Goal: Task Accomplishment & Management: Manage account settings

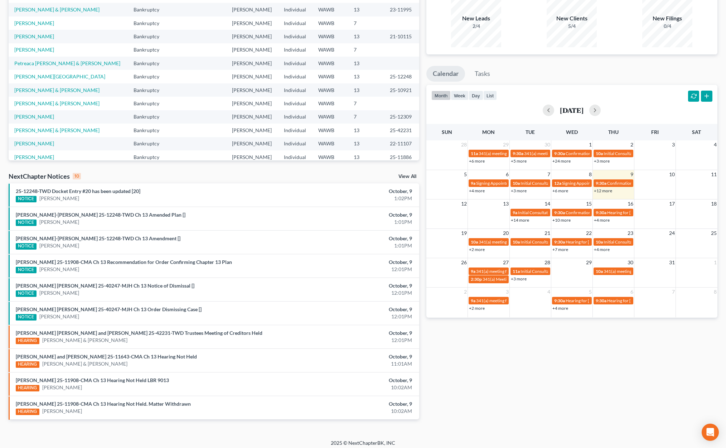
scroll to position [67, 0]
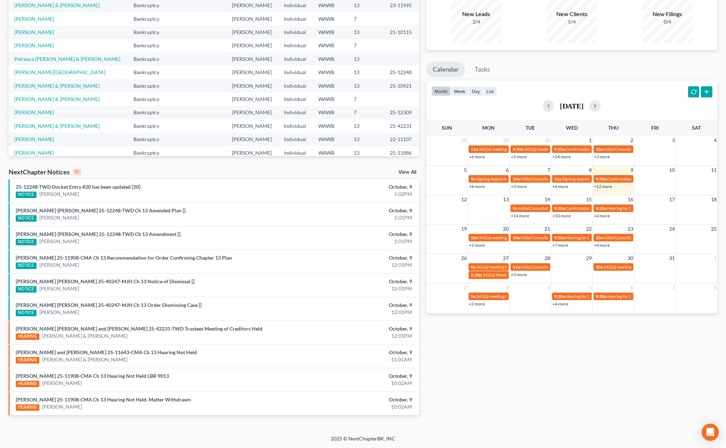
click at [408, 172] on link "View All" at bounding box center [408, 172] width 18 height 5
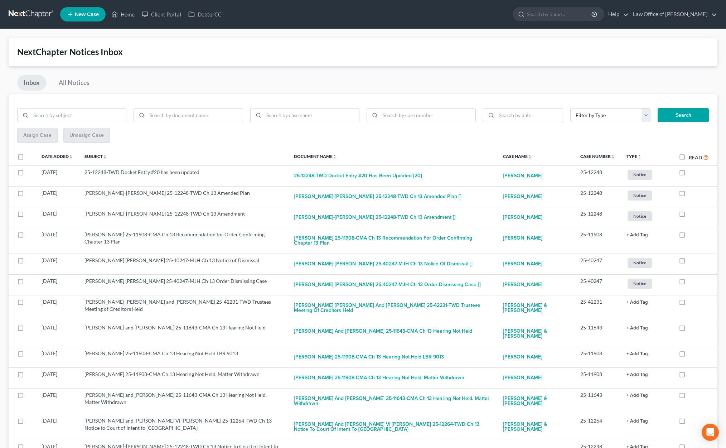
click at [689, 155] on label "Read" at bounding box center [699, 157] width 20 height 8
click at [692, 155] on input "Read" at bounding box center [694, 155] width 5 height 5
checkbox input "true"
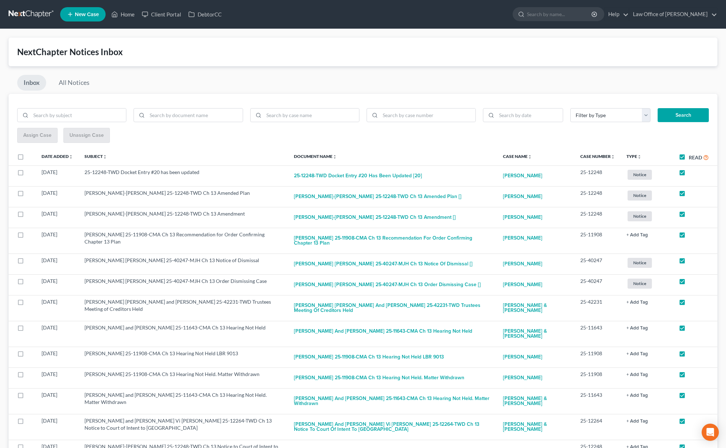
checkbox input "true"
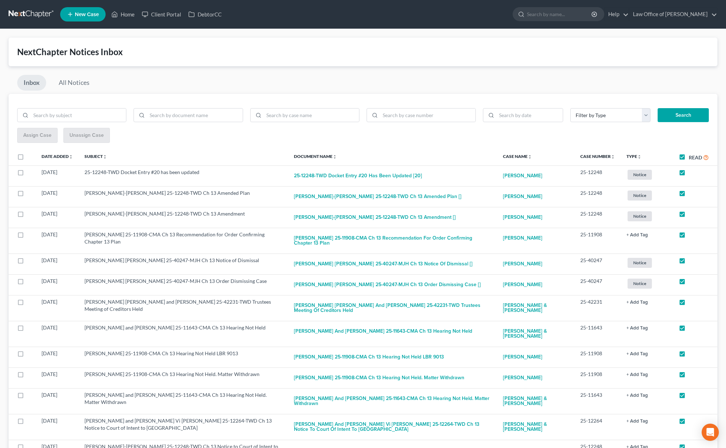
checkbox input "true"
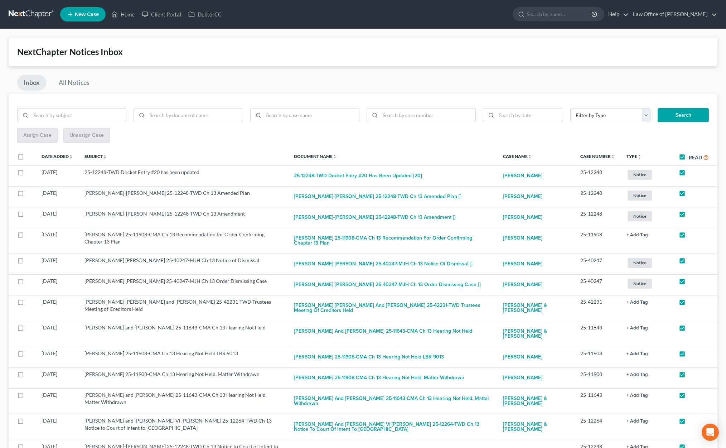
checkbox input "true"
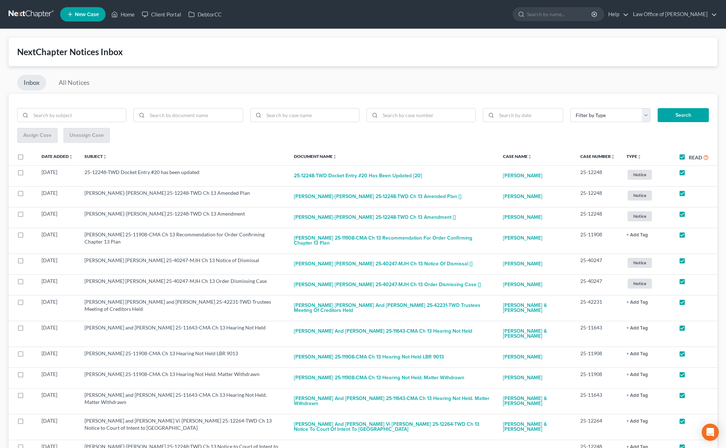
checkbox input "true"
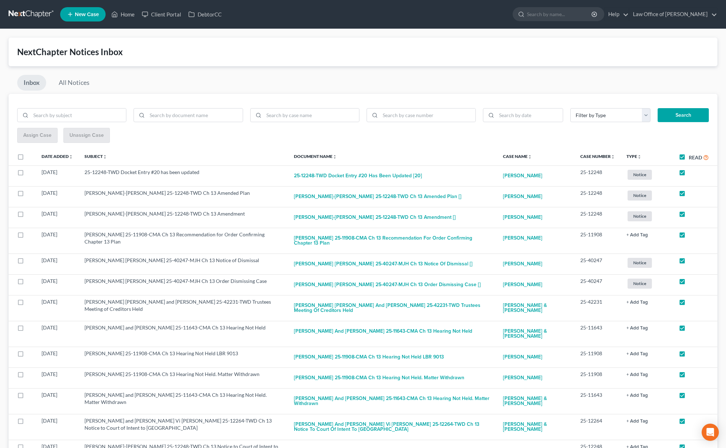
checkbox input "true"
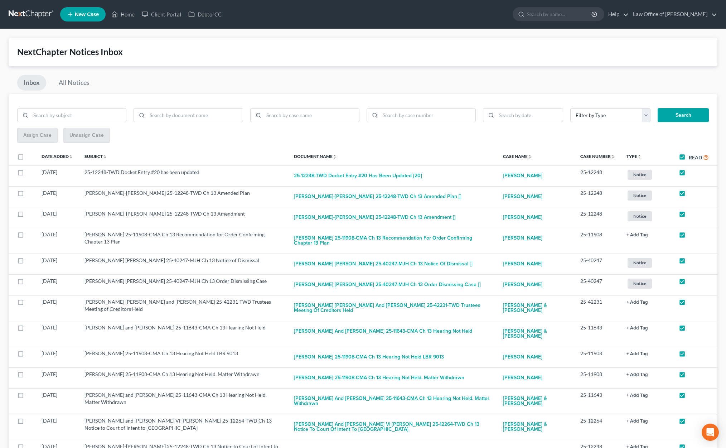
checkbox input "true"
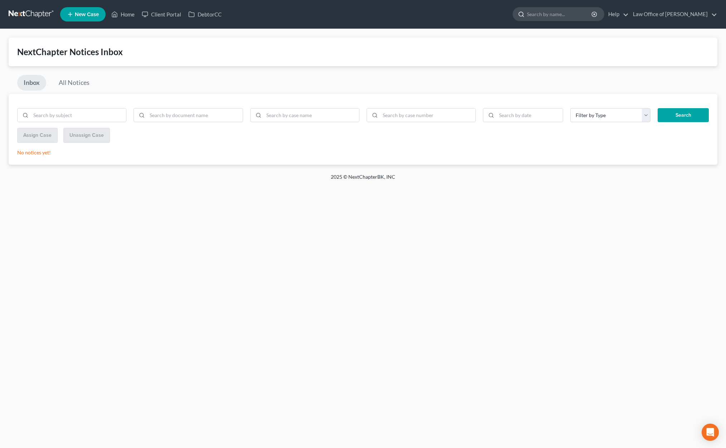
click at [564, 16] on input "search" at bounding box center [560, 14] width 66 height 13
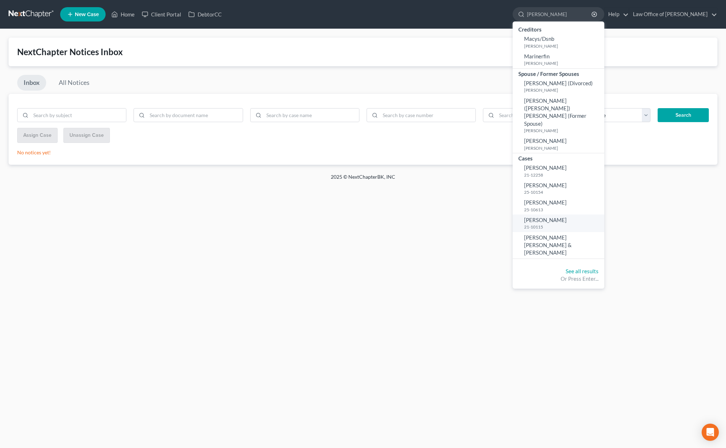
type input "martin"
click at [580, 215] on link "Martin, Kaleb 21-10115" at bounding box center [559, 224] width 92 height 18
select select "6"
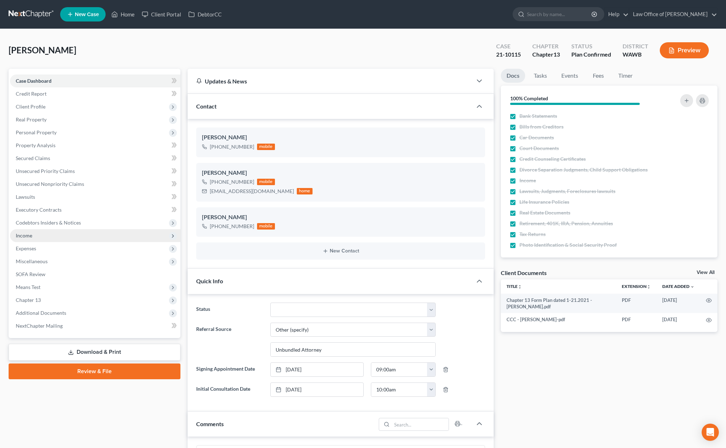
click at [92, 237] on span "Income" at bounding box center [95, 235] width 171 height 13
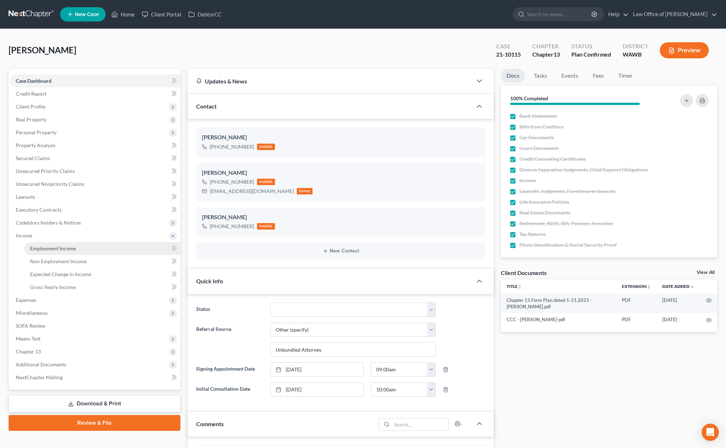
click at [89, 246] on link "Employment Income" at bounding box center [102, 248] width 156 height 13
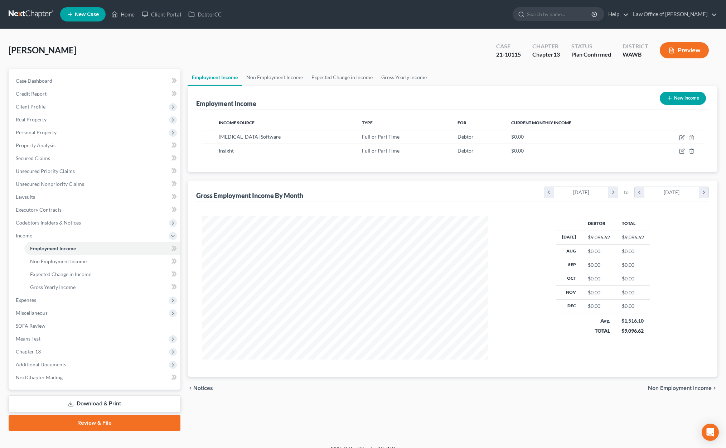
scroll to position [143, 301]
click at [682, 136] on icon "button" at bounding box center [683, 138] width 6 height 6
select select "0"
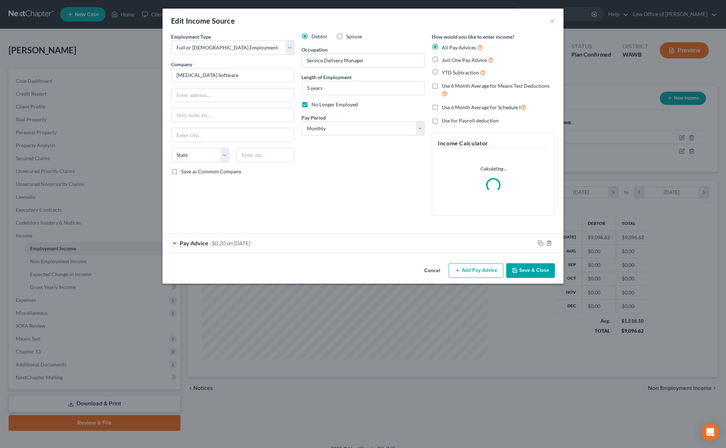
click at [531, 272] on button "Save & Close" at bounding box center [530, 270] width 49 height 15
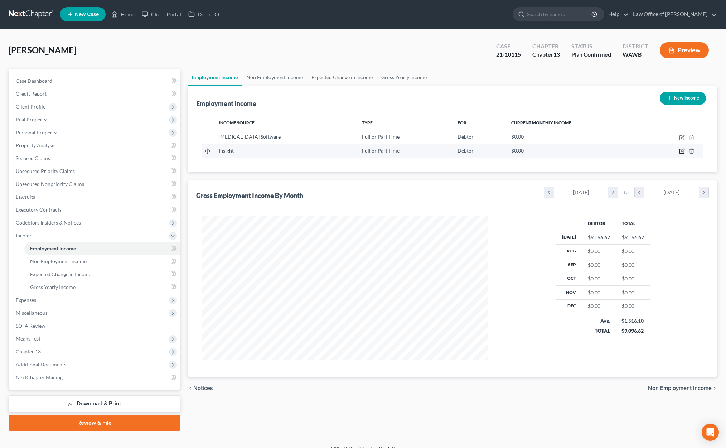
click at [682, 149] on icon "button" at bounding box center [682, 151] width 4 height 4
select select "0"
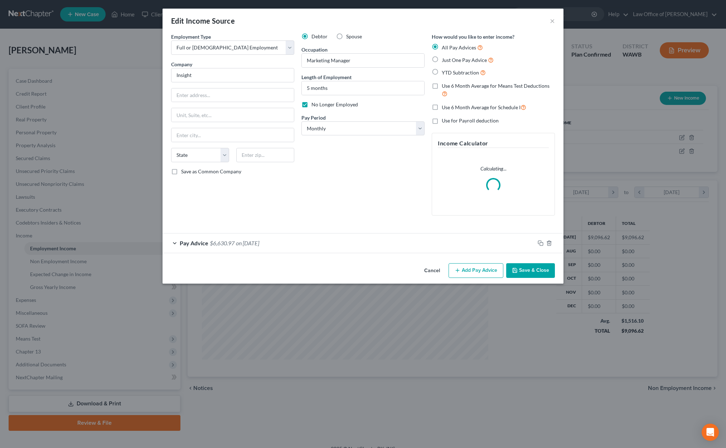
click at [521, 271] on button "Save & Close" at bounding box center [530, 270] width 49 height 15
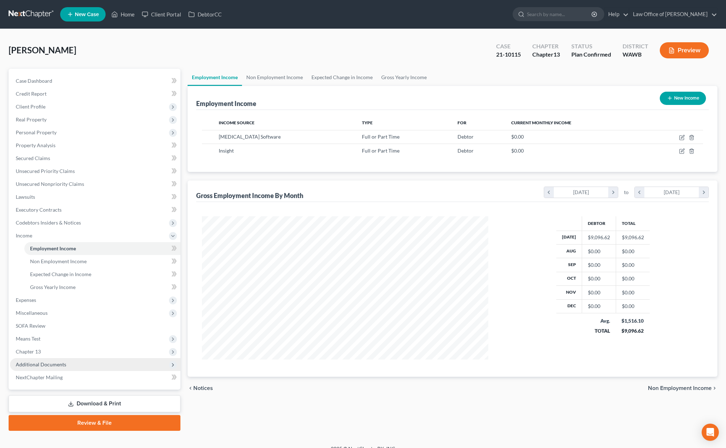
click at [94, 364] on span "Additional Documents" at bounding box center [95, 364] width 171 height 13
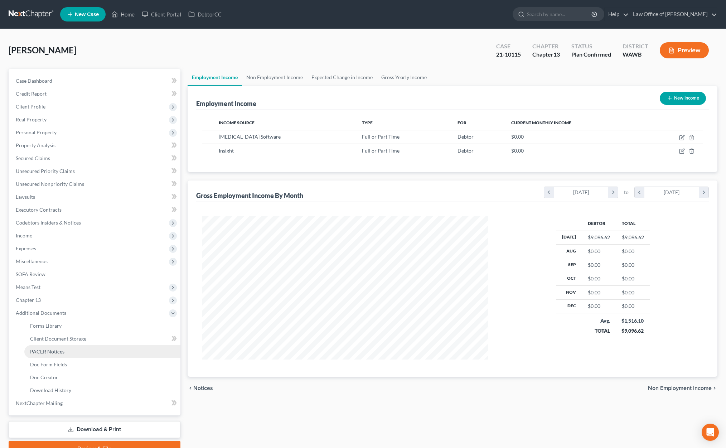
click at [71, 354] on link "PACER Notices" at bounding box center [102, 351] width 156 height 13
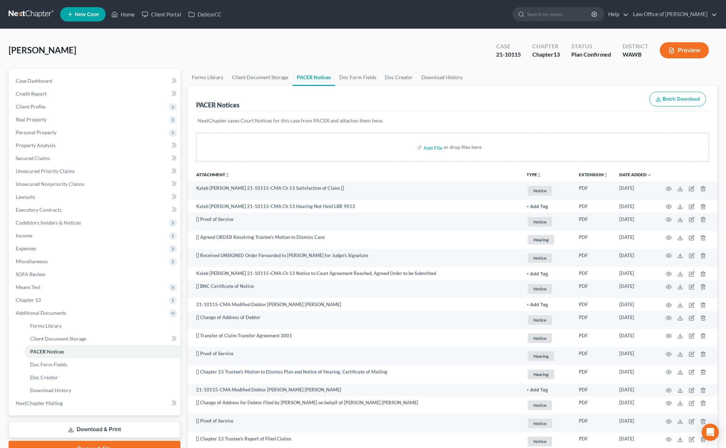
click at [22, 13] on link at bounding box center [32, 14] width 46 height 13
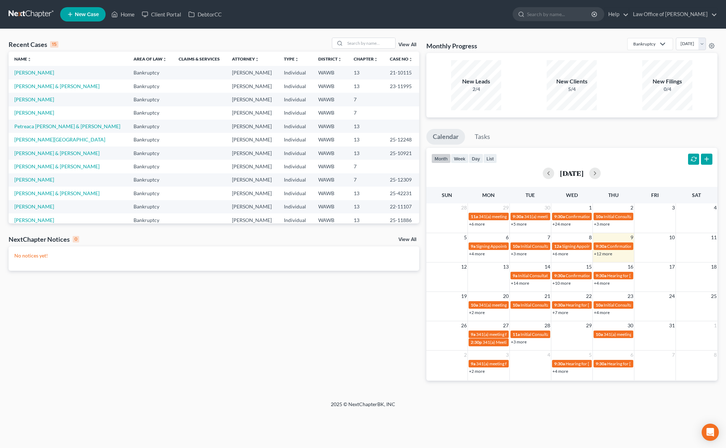
click at [406, 240] on link "View All" at bounding box center [408, 239] width 18 height 5
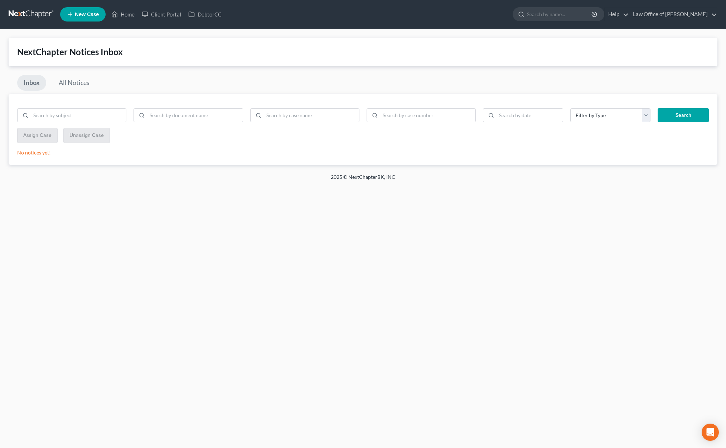
click at [25, 14] on link at bounding box center [32, 14] width 46 height 13
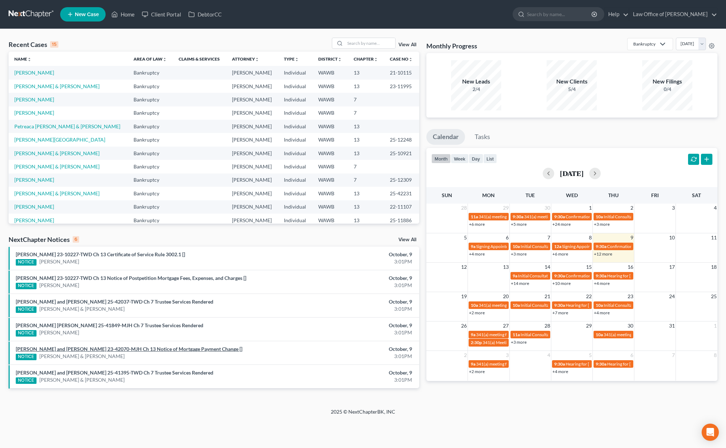
click at [135, 349] on link "Charles Lawrence Kirkman and Rose A Kirkman 23-42070-MJH Ch 13 Notice of Mortga…" at bounding box center [129, 349] width 227 height 6
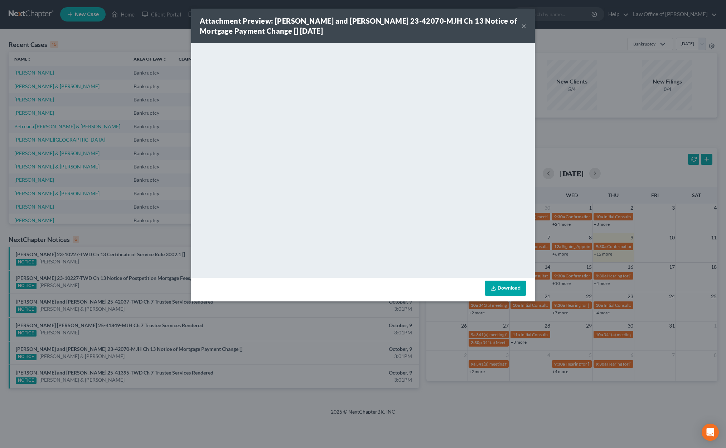
click at [200, 397] on div "Attachment Preview: Charles Lawrence Kirkman and Rose A Kirkman 23-42070-MJH Ch…" at bounding box center [363, 224] width 726 height 448
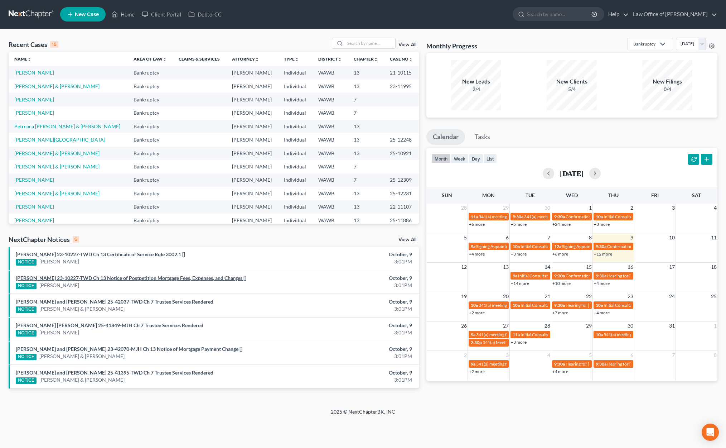
click at [173, 278] on link "Uthaiwan Khandee Fennel 23-10227-TWD Ch 13 Notice of Postpetition Mortgage Fees…" at bounding box center [131, 278] width 231 height 6
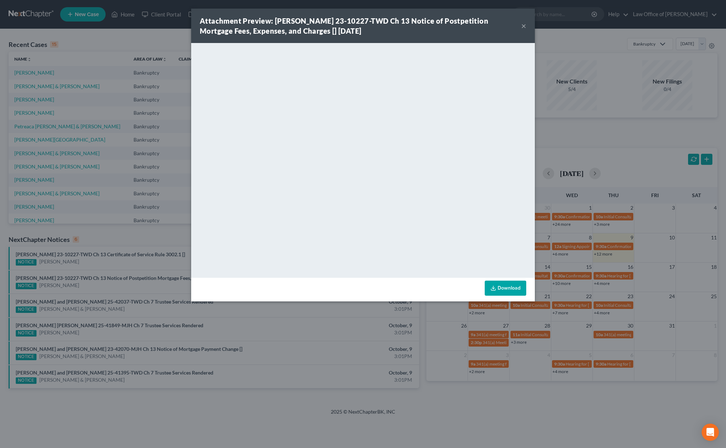
click at [525, 24] on button "×" at bounding box center [524, 25] width 5 height 9
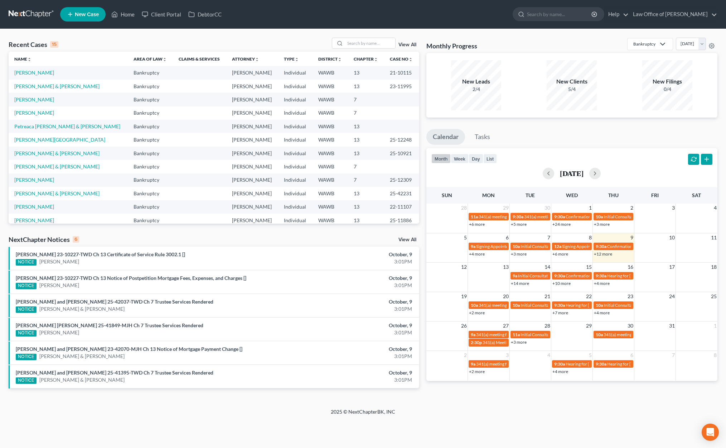
click at [407, 238] on link "View All" at bounding box center [408, 239] width 18 height 5
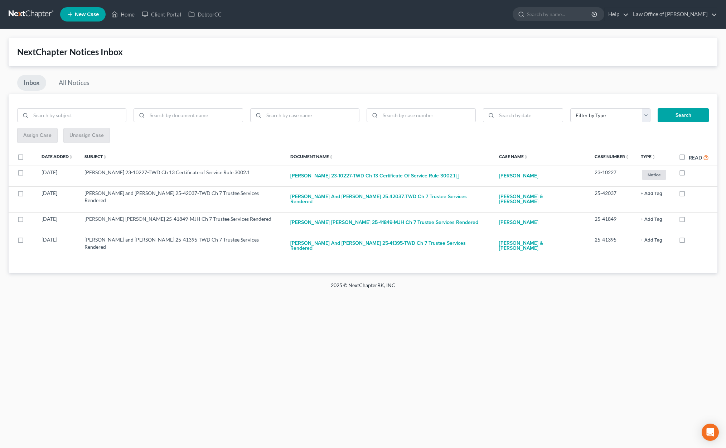
click at [689, 159] on label "Read" at bounding box center [699, 157] width 20 height 8
click at [692, 158] on input "Read" at bounding box center [694, 155] width 5 height 5
checkbox input "true"
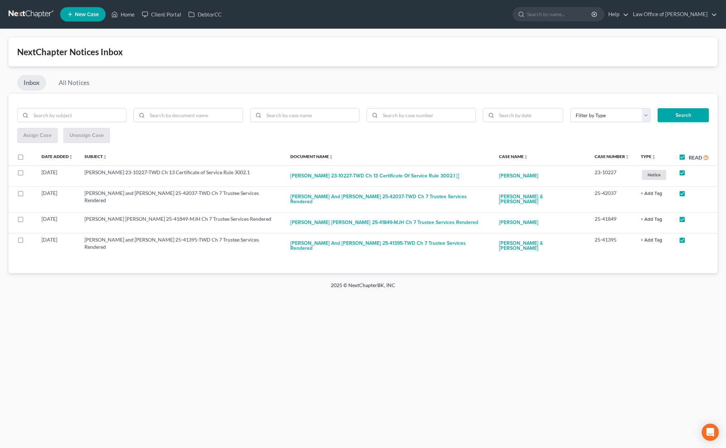
checkbox input "true"
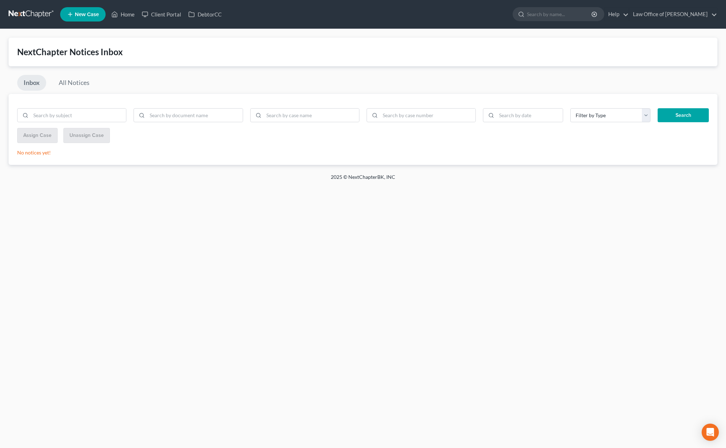
click at [28, 17] on link at bounding box center [32, 14] width 46 height 13
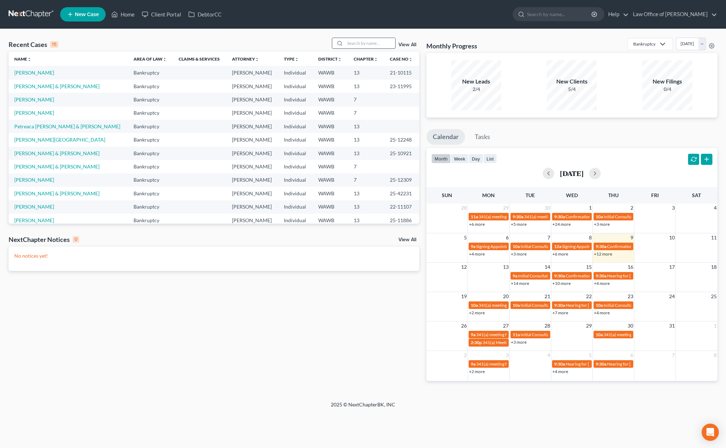
click at [361, 43] on input "search" at bounding box center [370, 43] width 50 height 10
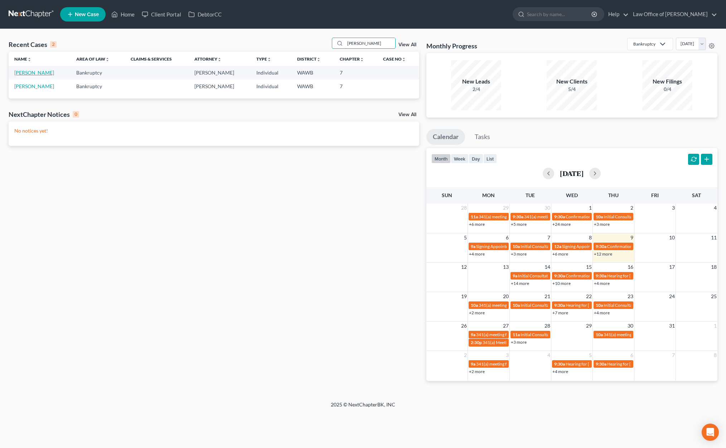
type input "rivera"
click at [39, 74] on link "Rivera, Megan" at bounding box center [34, 72] width 40 height 6
select select "6"
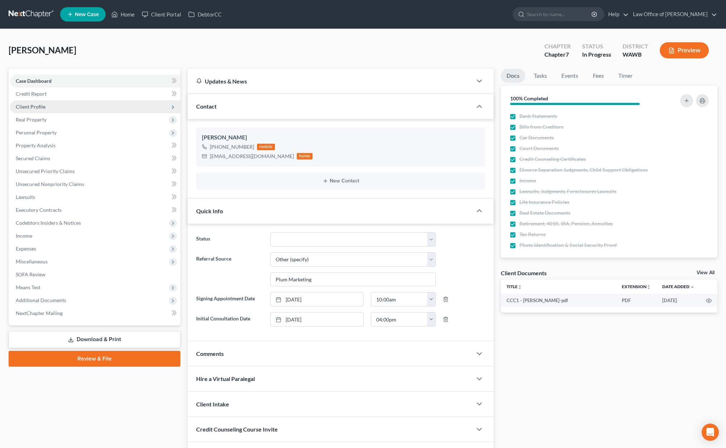
click at [49, 107] on span "Client Profile" at bounding box center [95, 106] width 171 height 13
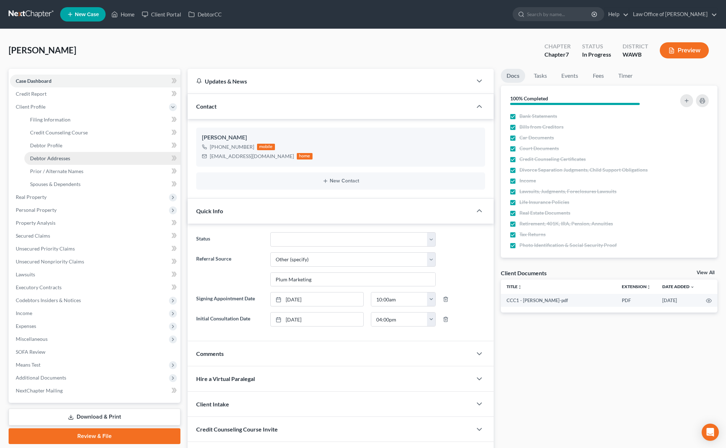
click at [51, 160] on span "Debtor Addresses" at bounding box center [50, 158] width 40 height 6
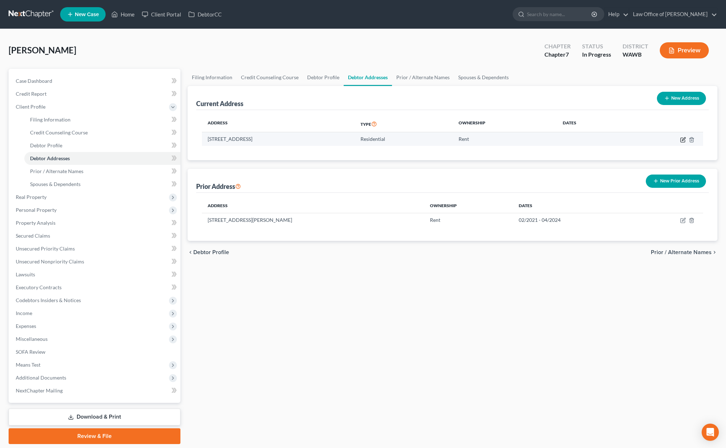
click at [683, 140] on icon "button" at bounding box center [683, 138] width 3 height 3
select select "50"
select select "0"
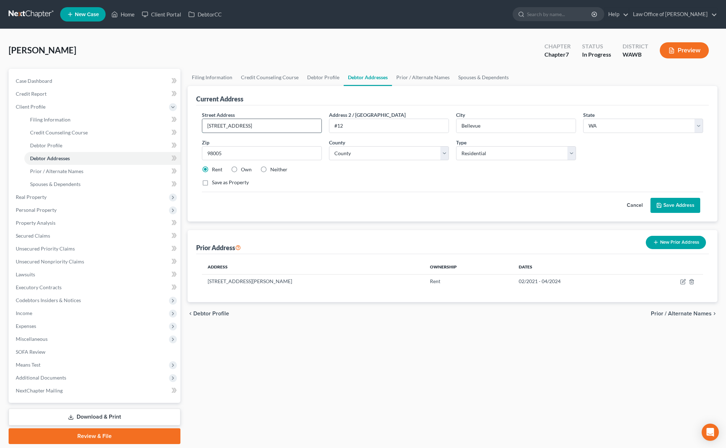
click at [225, 126] on input "316 116th Avenue Southeast" at bounding box center [261, 126] width 119 height 14
type input "316 118th Avenue Southeast"
click at [668, 202] on button "Save Address" at bounding box center [676, 205] width 50 height 15
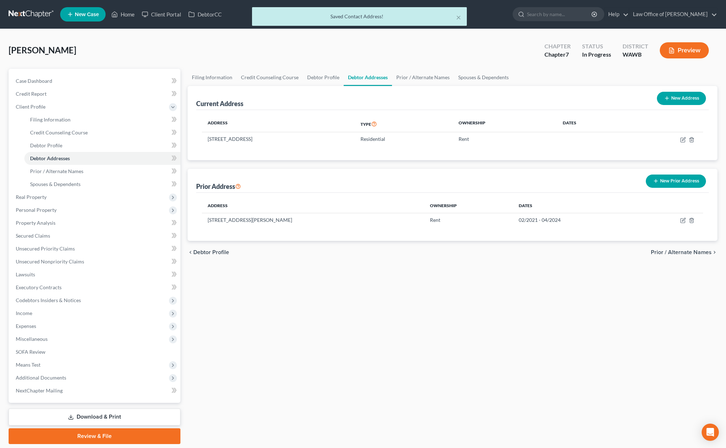
click at [118, 417] on link "Download & Print" at bounding box center [95, 416] width 172 height 17
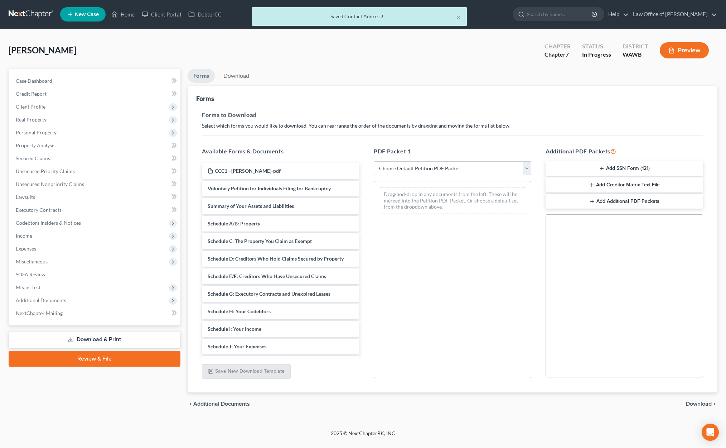
click at [393, 170] on select "Choose Default Petition PDF Packet Complete Bankruptcy Petition (all forms and …" at bounding box center [453, 168] width 158 height 14
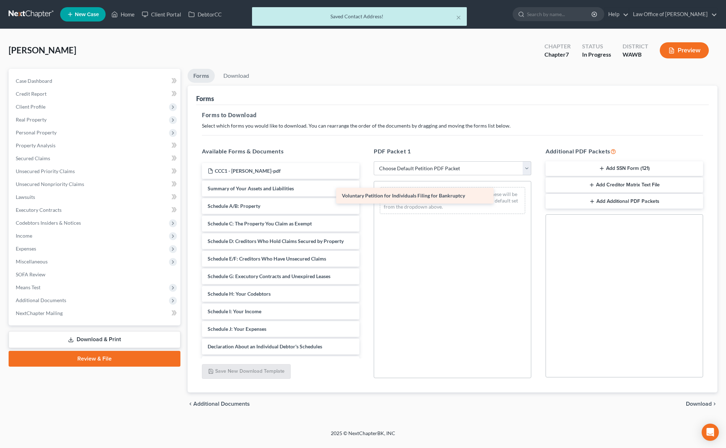
drag, startPoint x: 298, startPoint y: 189, endPoint x: 435, endPoint y: 196, distance: 136.6
click at [365, 196] on div "Voluntary Petition for Individuals Filing for Bankruptcy CCC1 - Rivera, Megan-p…" at bounding box center [280, 331] width 169 height 336
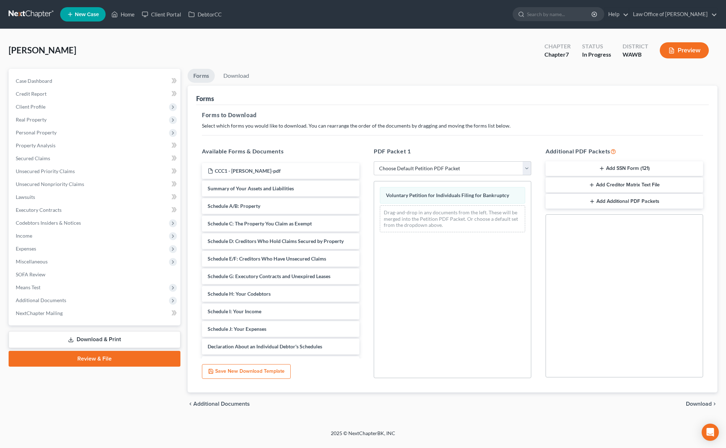
click at [695, 404] on span "Download" at bounding box center [699, 404] width 26 height 6
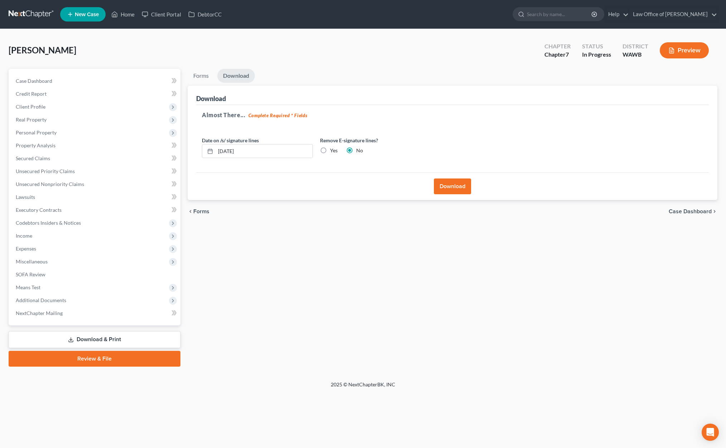
click at [448, 189] on button "Download" at bounding box center [452, 186] width 37 height 16
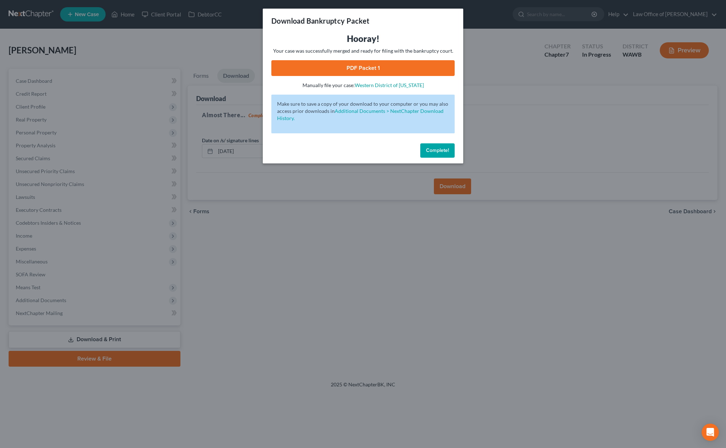
click at [311, 71] on link "PDF Packet 1" at bounding box center [363, 68] width 183 height 16
click at [241, 41] on div "Download Bankruptcy Packet Hooray! Your case was successfully merged and ready …" at bounding box center [363, 224] width 726 height 448
